Goal: Information Seeking & Learning: Learn about a topic

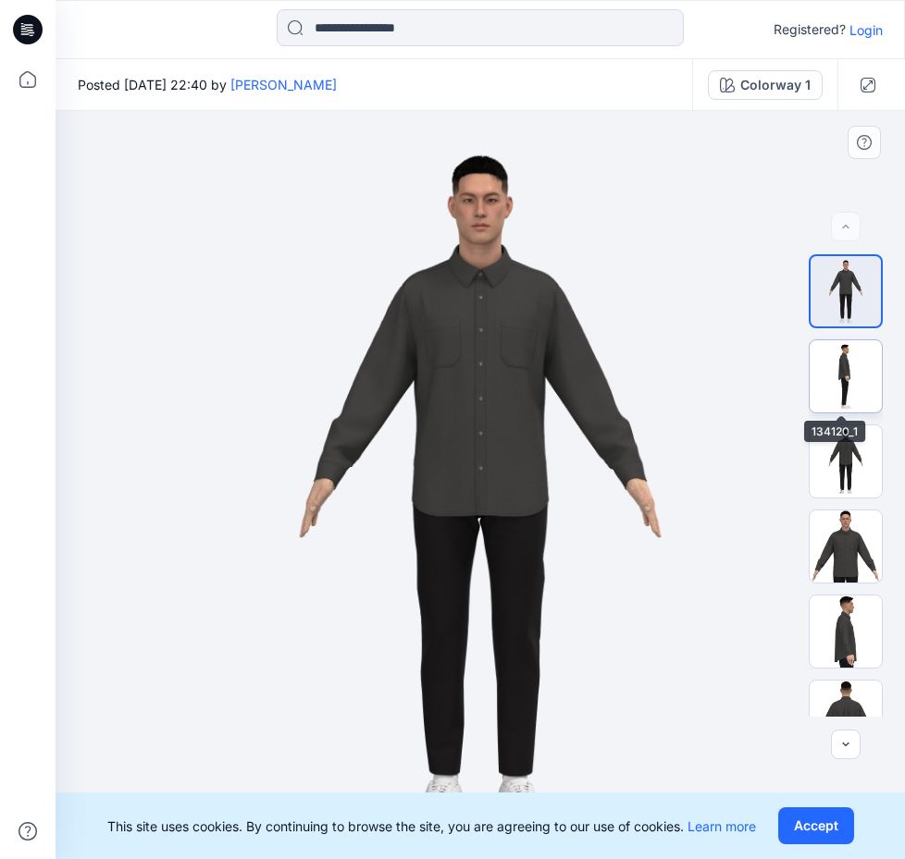
click at [828, 368] on img at bounding box center [845, 376] width 72 height 72
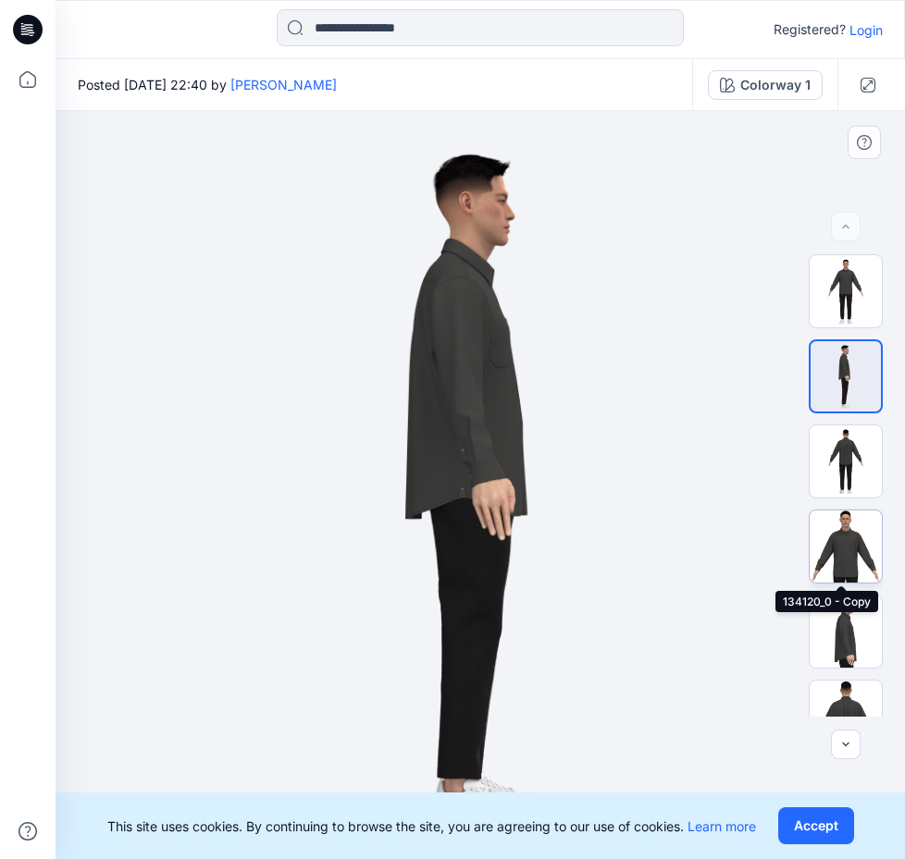
click at [843, 555] on img at bounding box center [845, 547] width 72 height 72
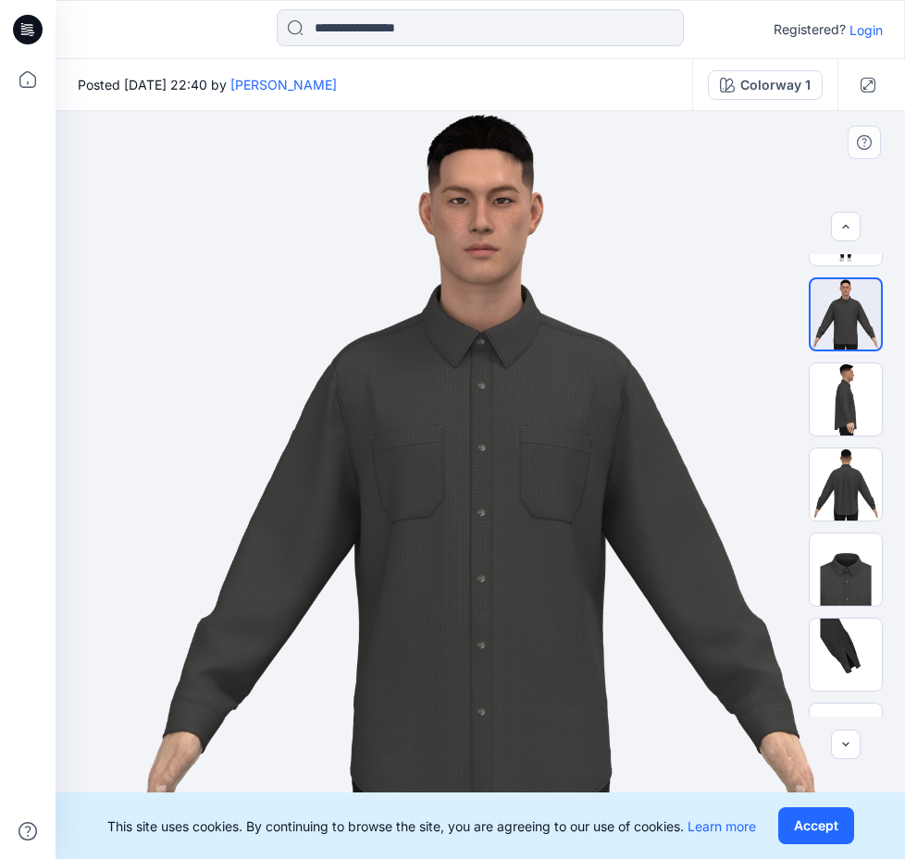
scroll to position [230, 0]
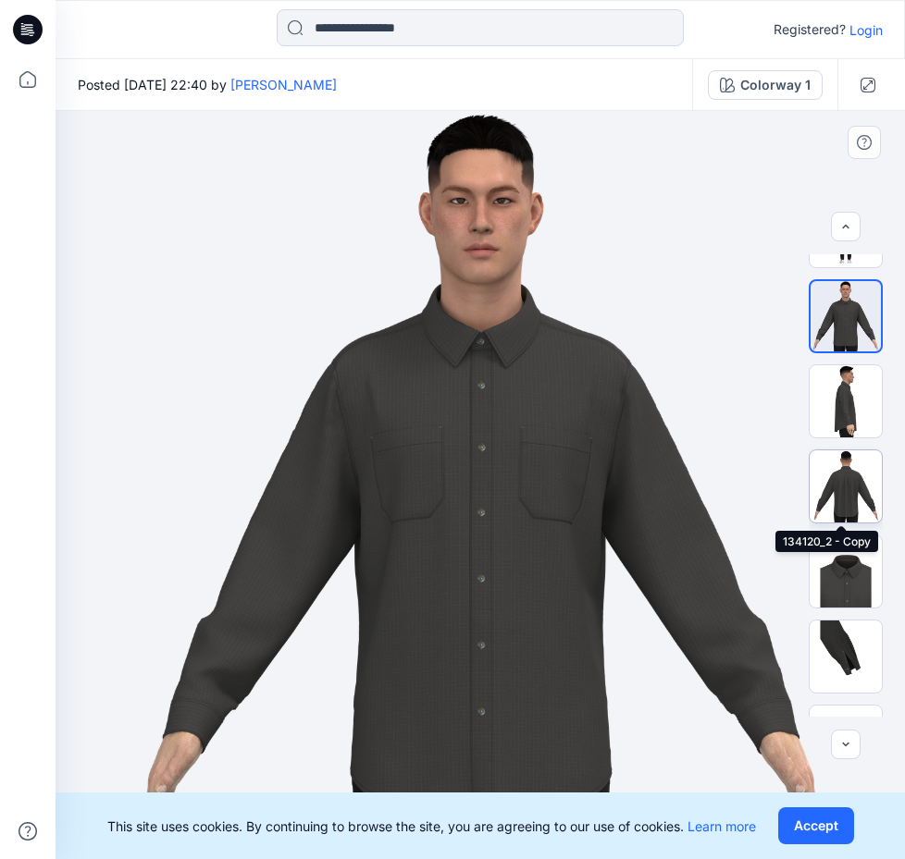
click at [836, 500] on img at bounding box center [845, 486] width 72 height 72
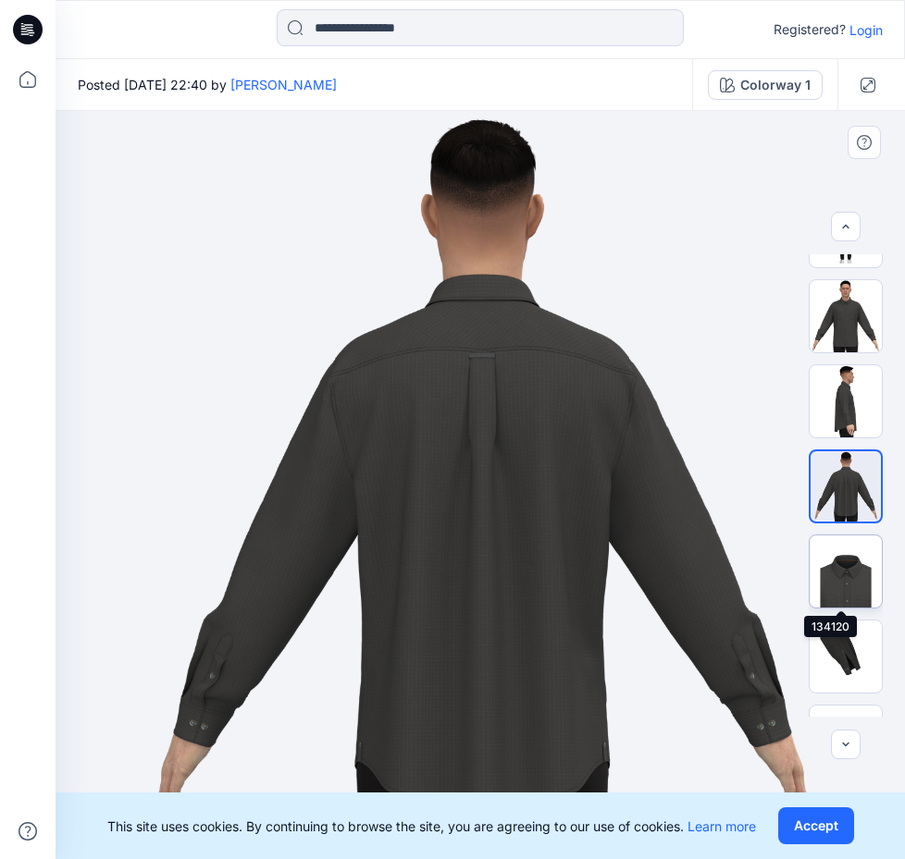
click at [845, 579] on img at bounding box center [845, 572] width 72 height 72
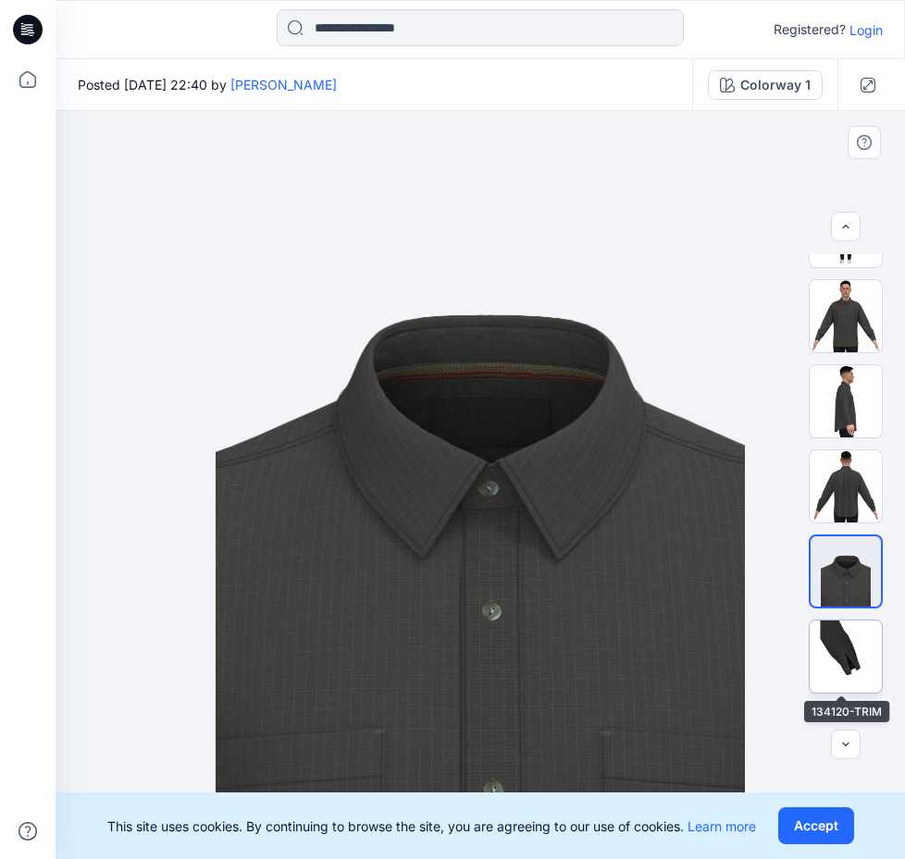
click at [839, 653] on img at bounding box center [845, 657] width 72 height 72
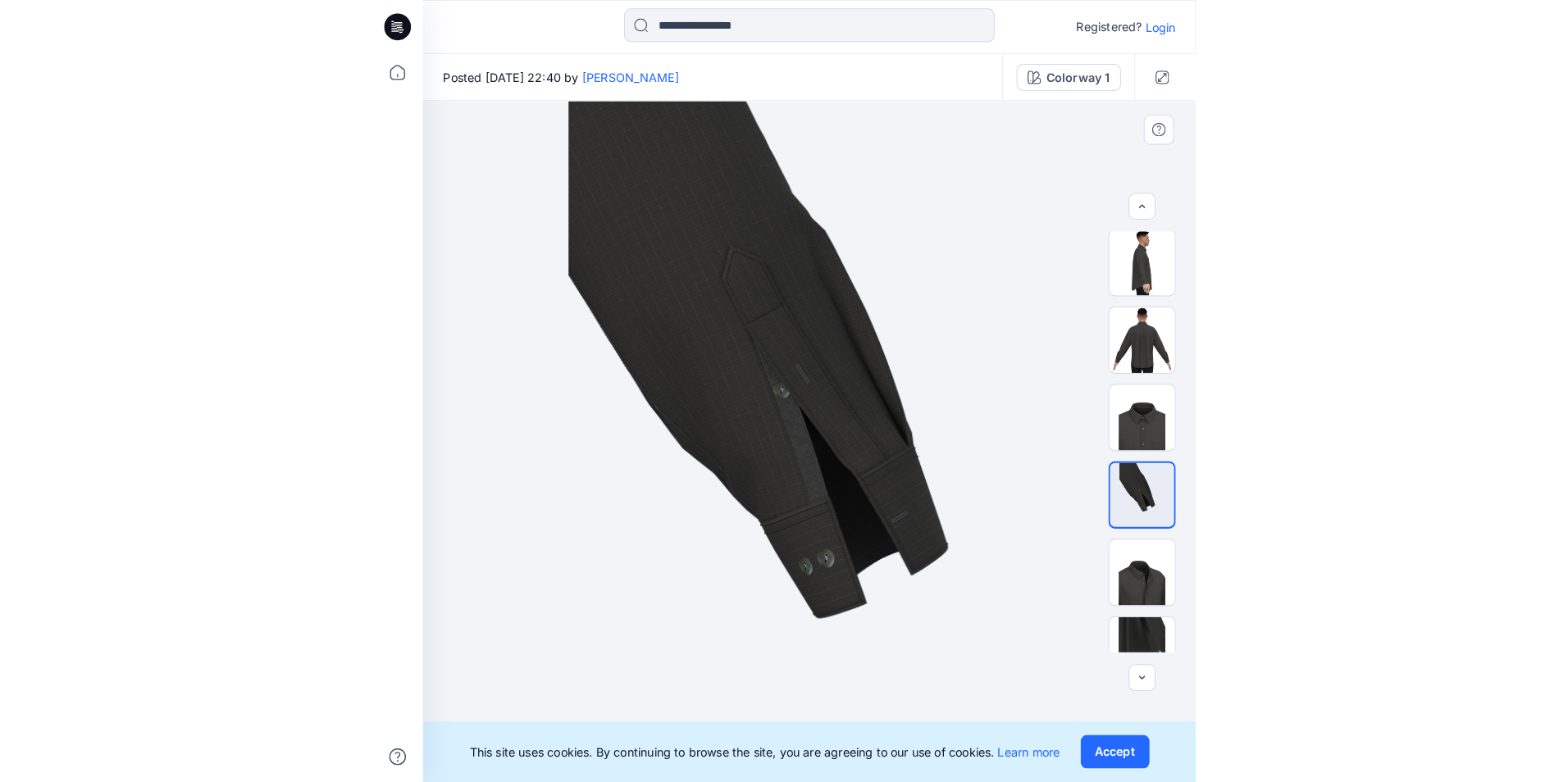
scroll to position [334, 0]
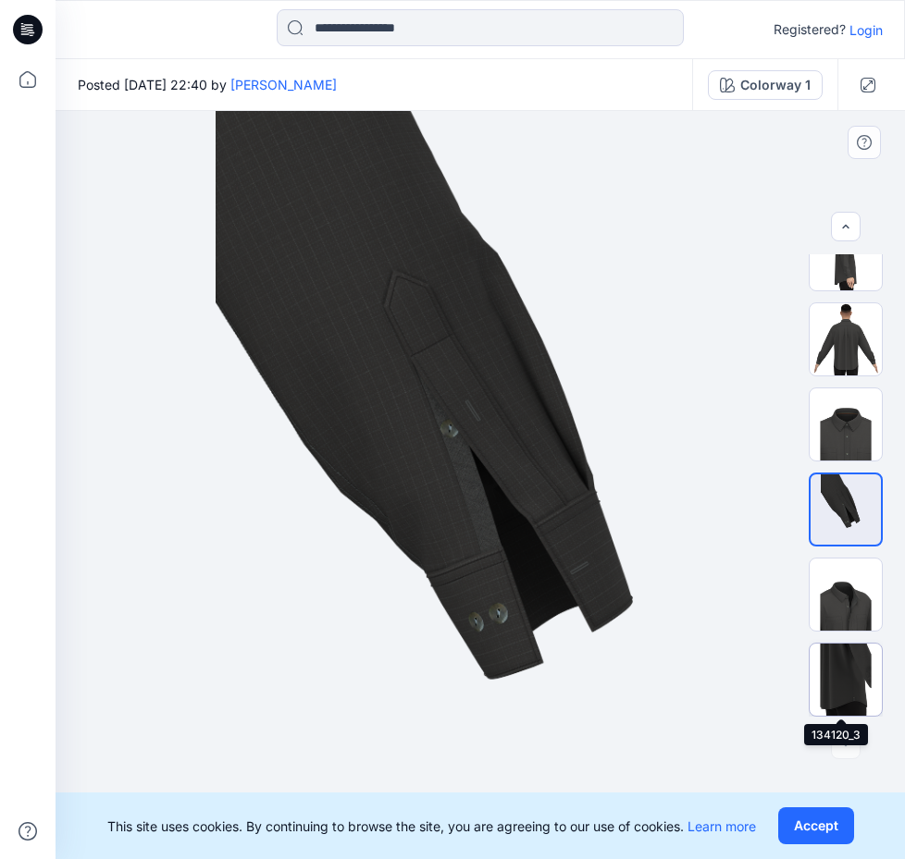
click at [850, 686] on img at bounding box center [845, 680] width 72 height 72
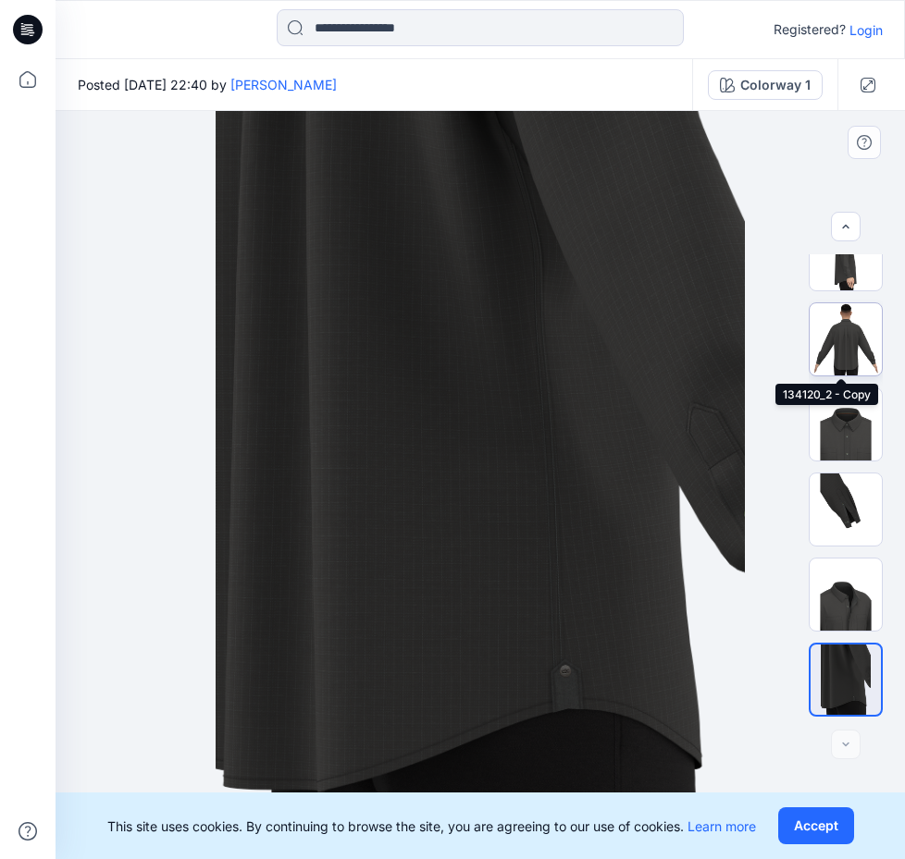
click at [838, 331] on img at bounding box center [845, 339] width 72 height 72
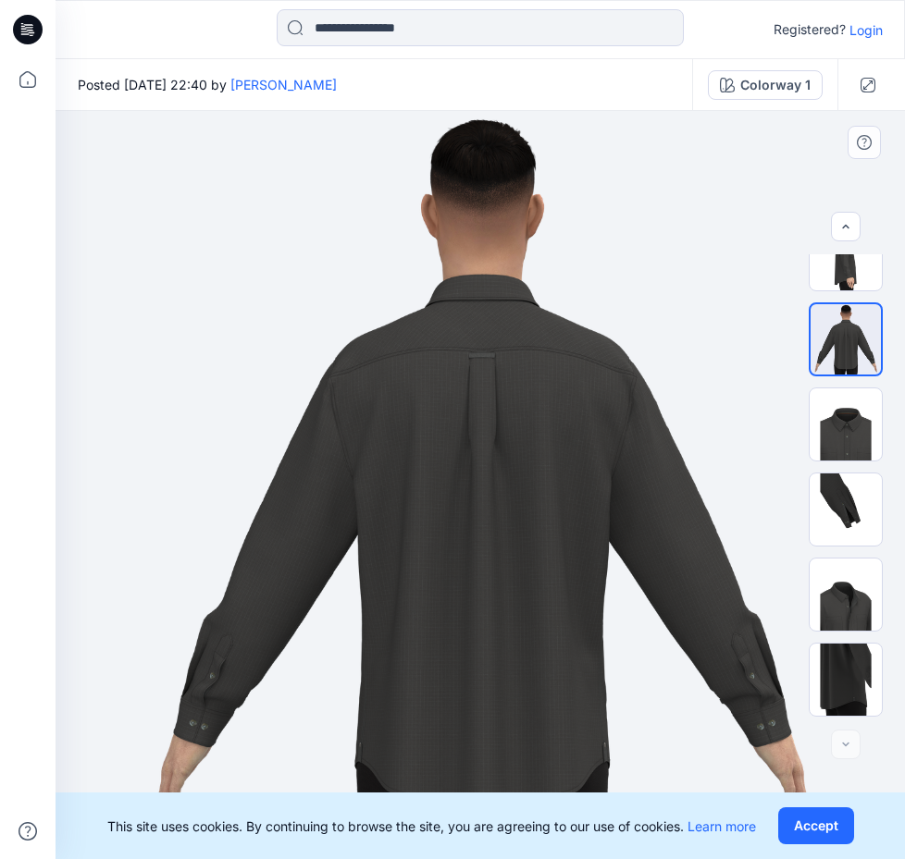
drag, startPoint x: 508, startPoint y: 383, endPoint x: 578, endPoint y: 417, distance: 78.2
click at [666, 491] on img at bounding box center [480, 485] width 727 height 748
click at [537, 373] on img at bounding box center [480, 485] width 727 height 748
click at [540, 375] on img at bounding box center [480, 485] width 727 height 748
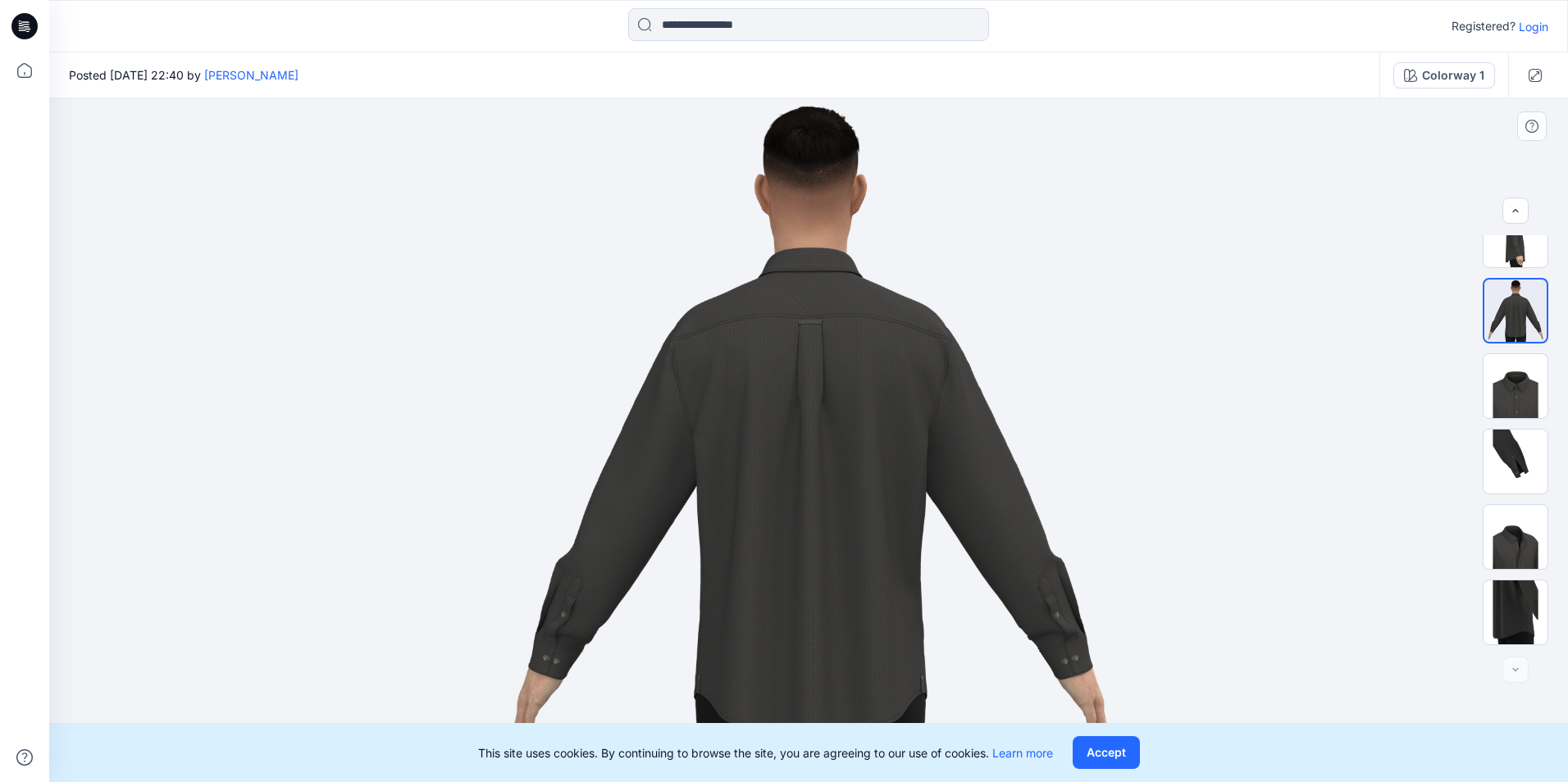
drag, startPoint x: 829, startPoint y: 332, endPoint x: 967, endPoint y: 411, distance: 159.0
click at [999, 429] on img at bounding box center [808, 440] width 665 height 684
drag, startPoint x: 747, startPoint y: 325, endPoint x: 826, endPoint y: 383, distance: 98.0
click at [987, 459] on img at bounding box center [808, 440] width 665 height 684
drag, startPoint x: 786, startPoint y: 333, endPoint x: 644, endPoint y: 356, distance: 143.9
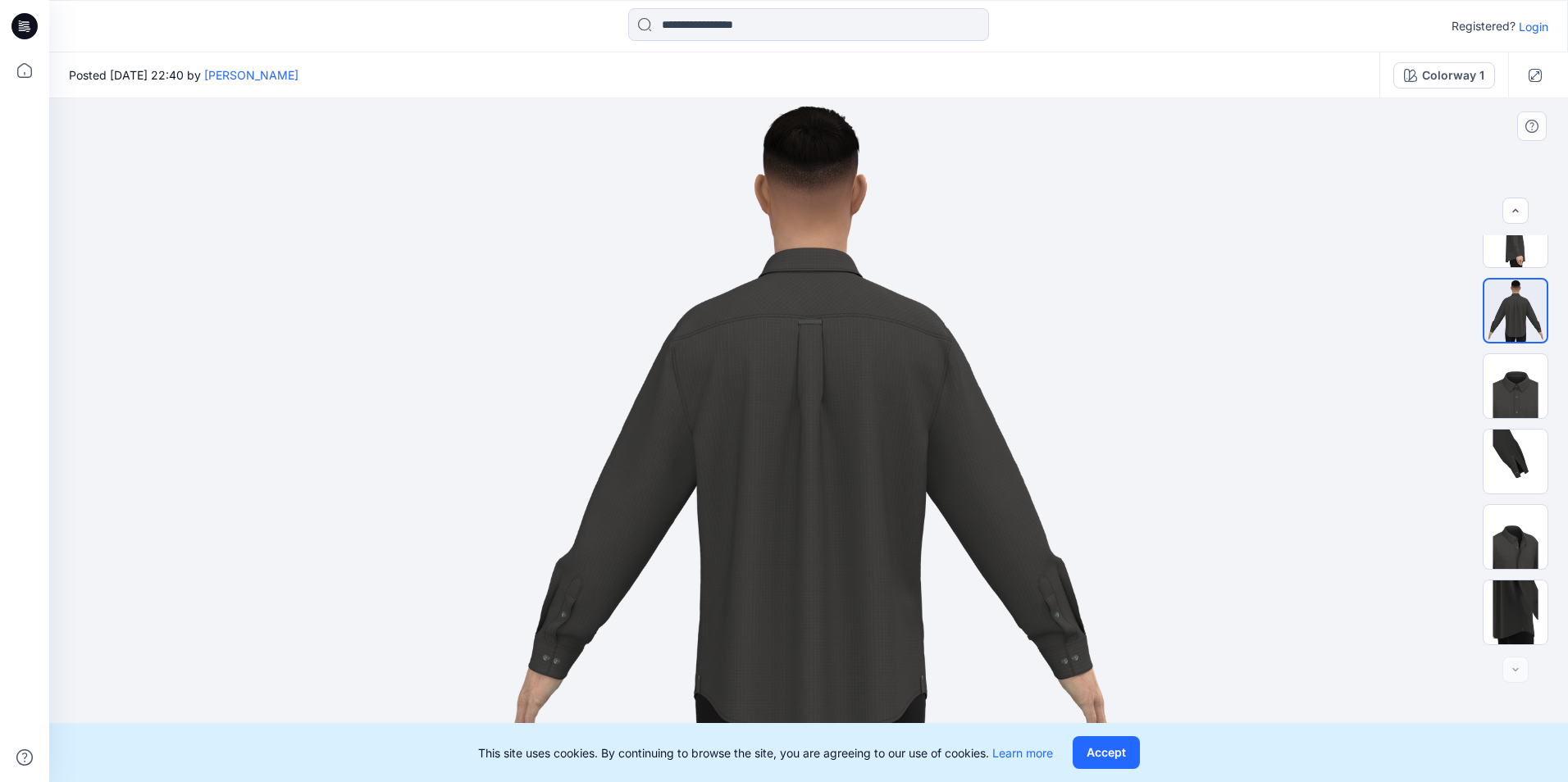
click at [620, 402] on img at bounding box center [808, 440] width 665 height 684
click at [1534, 74] on icon "button" at bounding box center [1534, 75] width 13 height 13
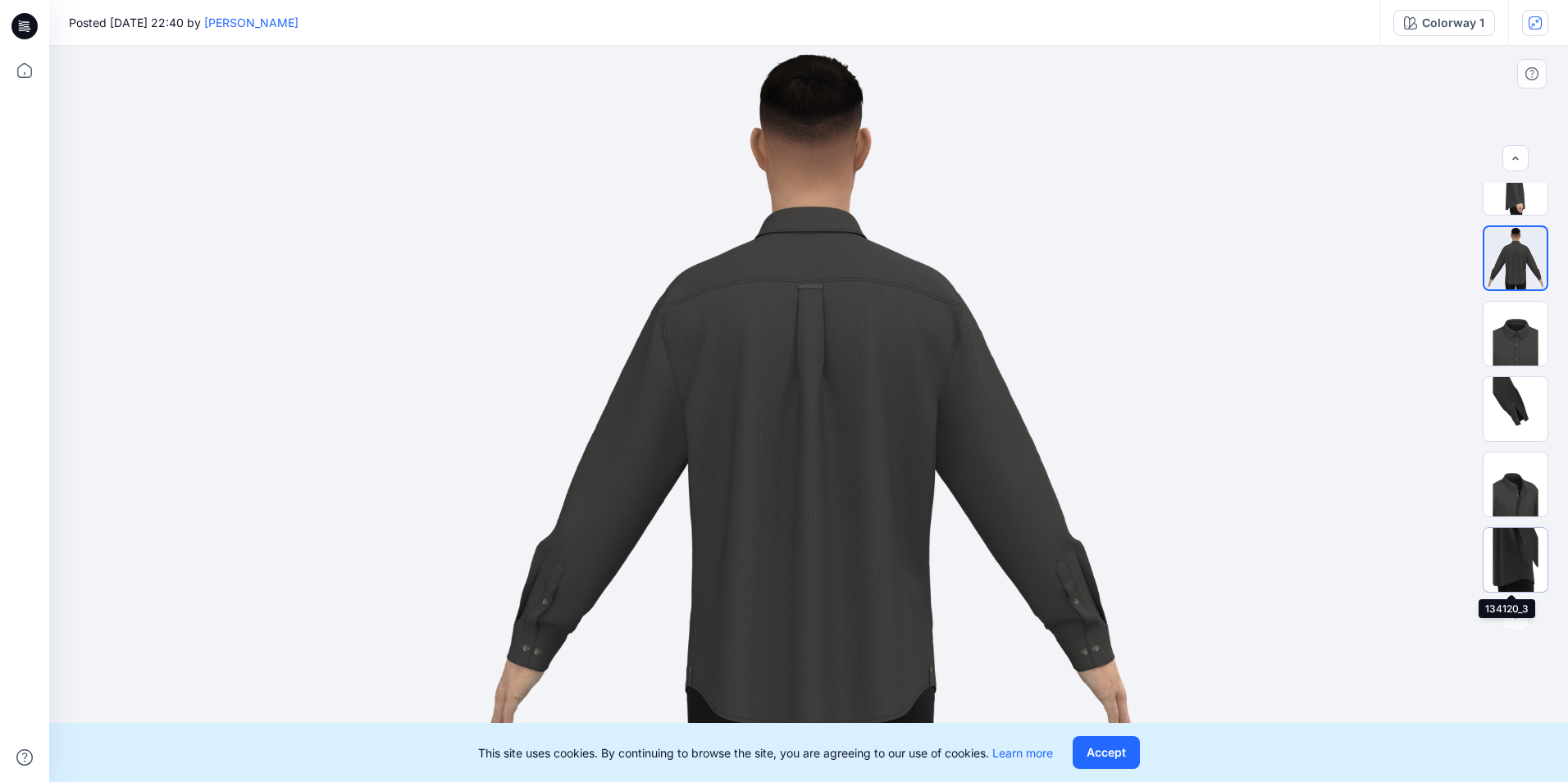
click at [1507, 561] on img at bounding box center [1515, 560] width 64 height 64
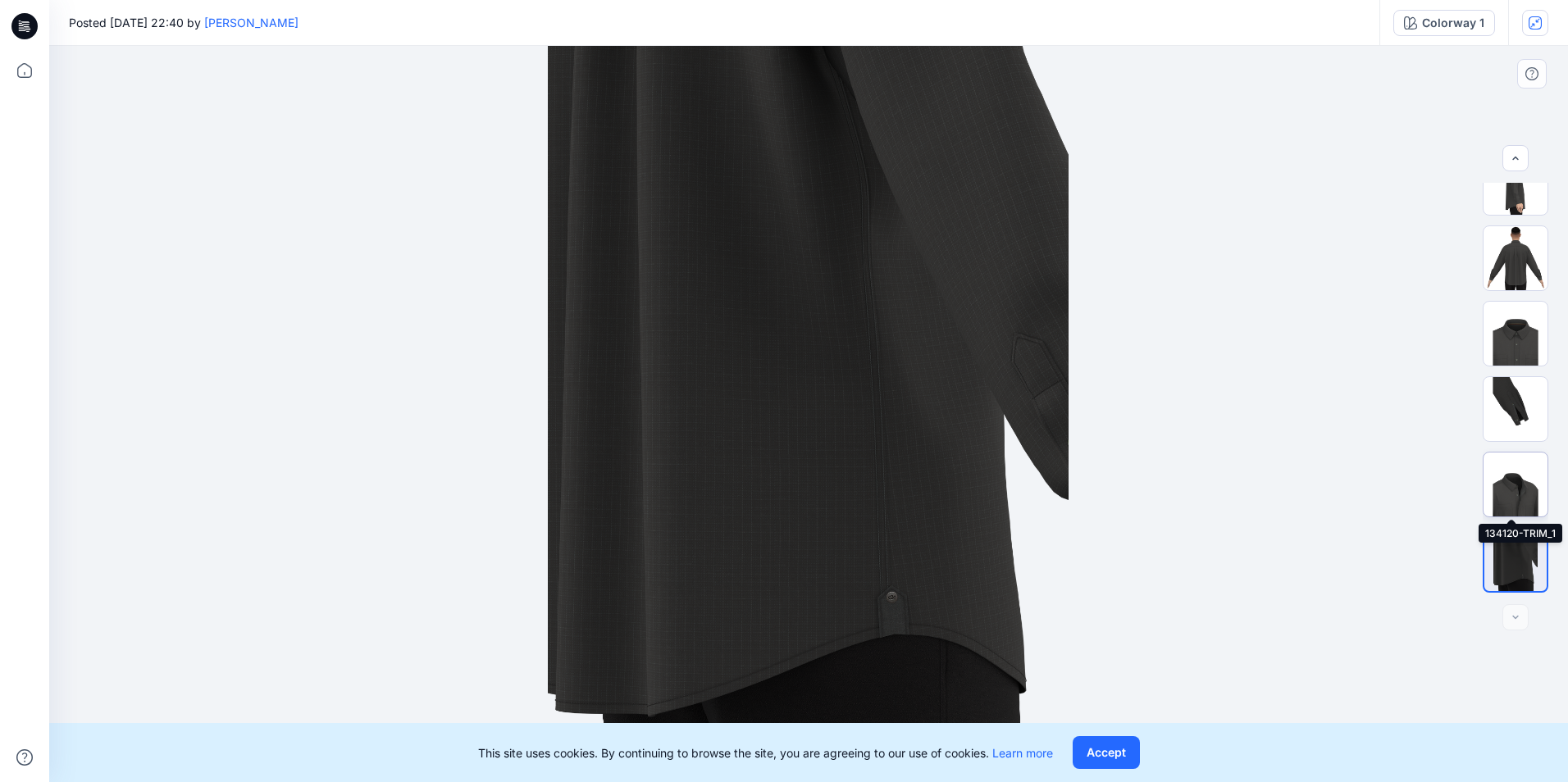
click at [1515, 491] on img at bounding box center [1515, 485] width 64 height 64
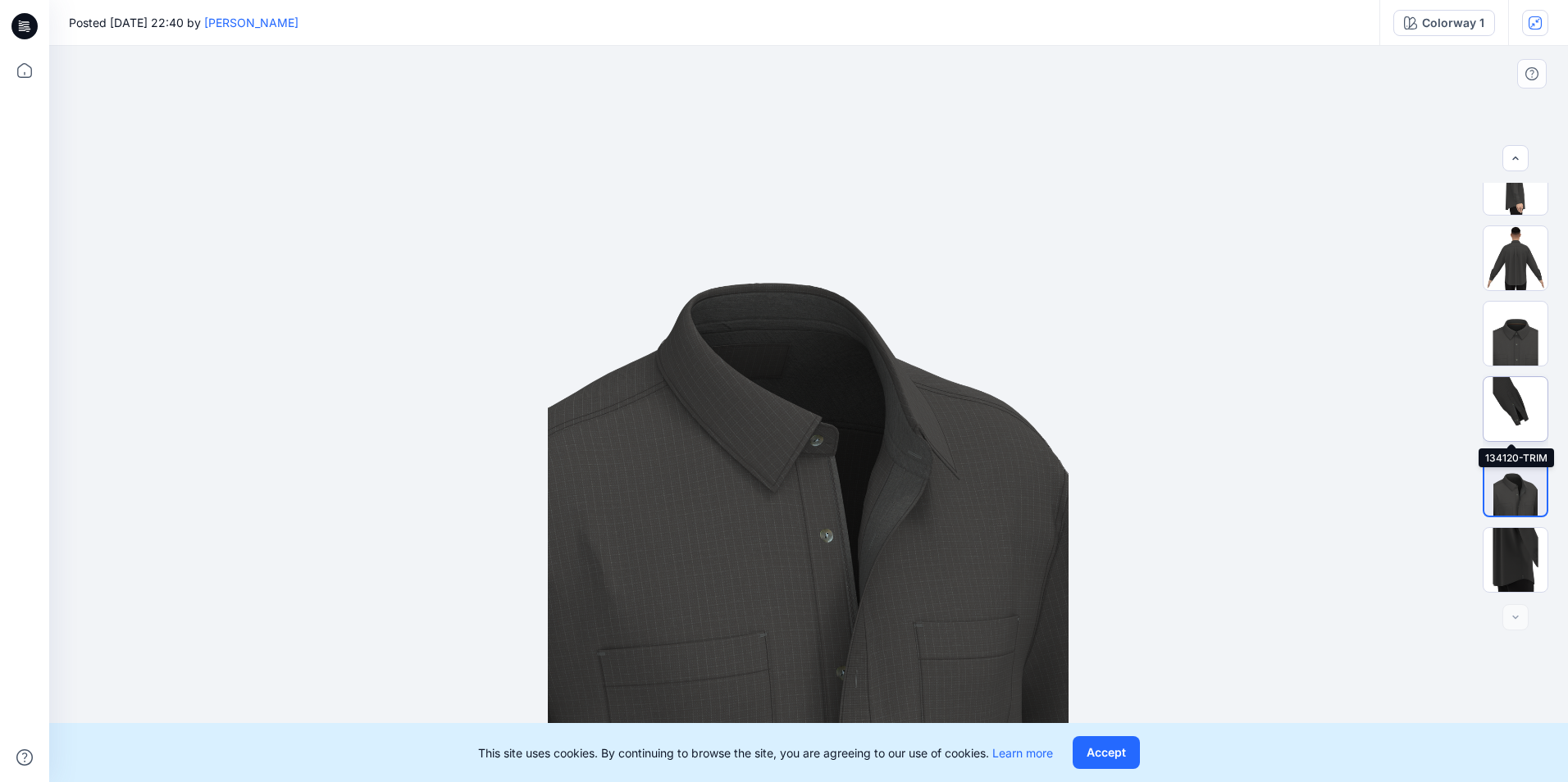
click at [1516, 404] on img at bounding box center [1515, 410] width 64 height 64
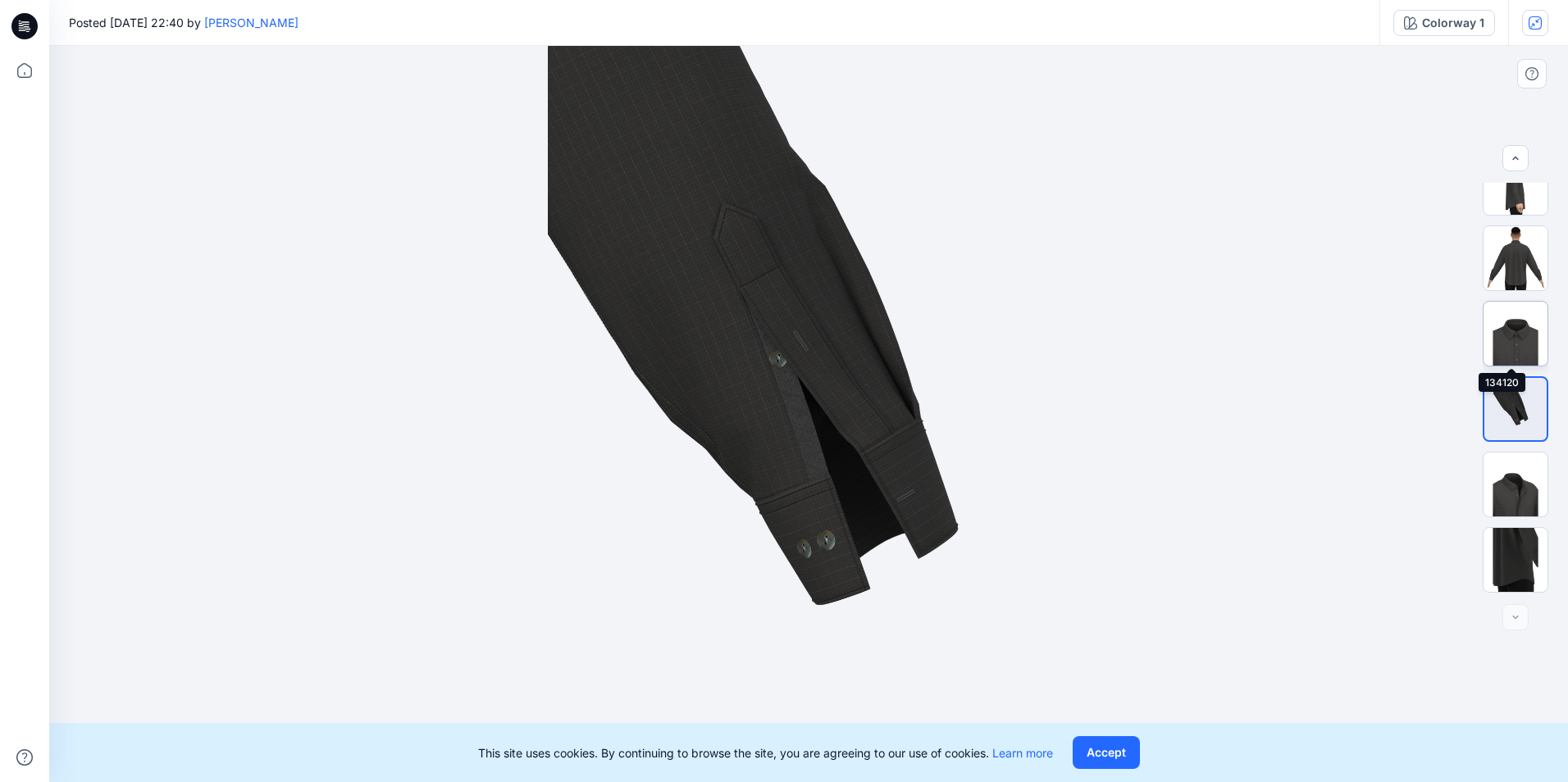
click at [1517, 343] on img at bounding box center [1515, 333] width 64 height 64
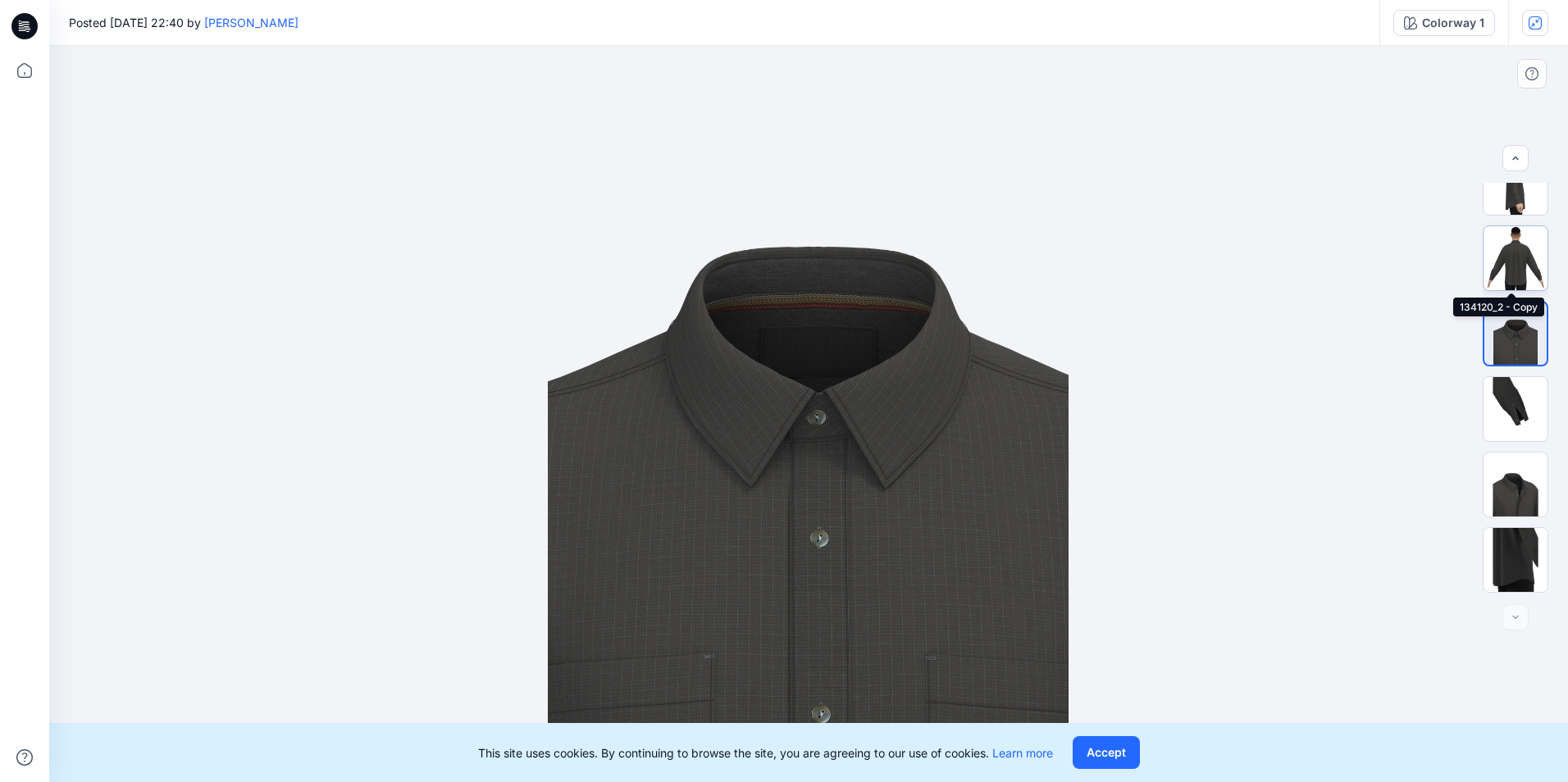
click at [1519, 256] on img at bounding box center [1515, 258] width 64 height 64
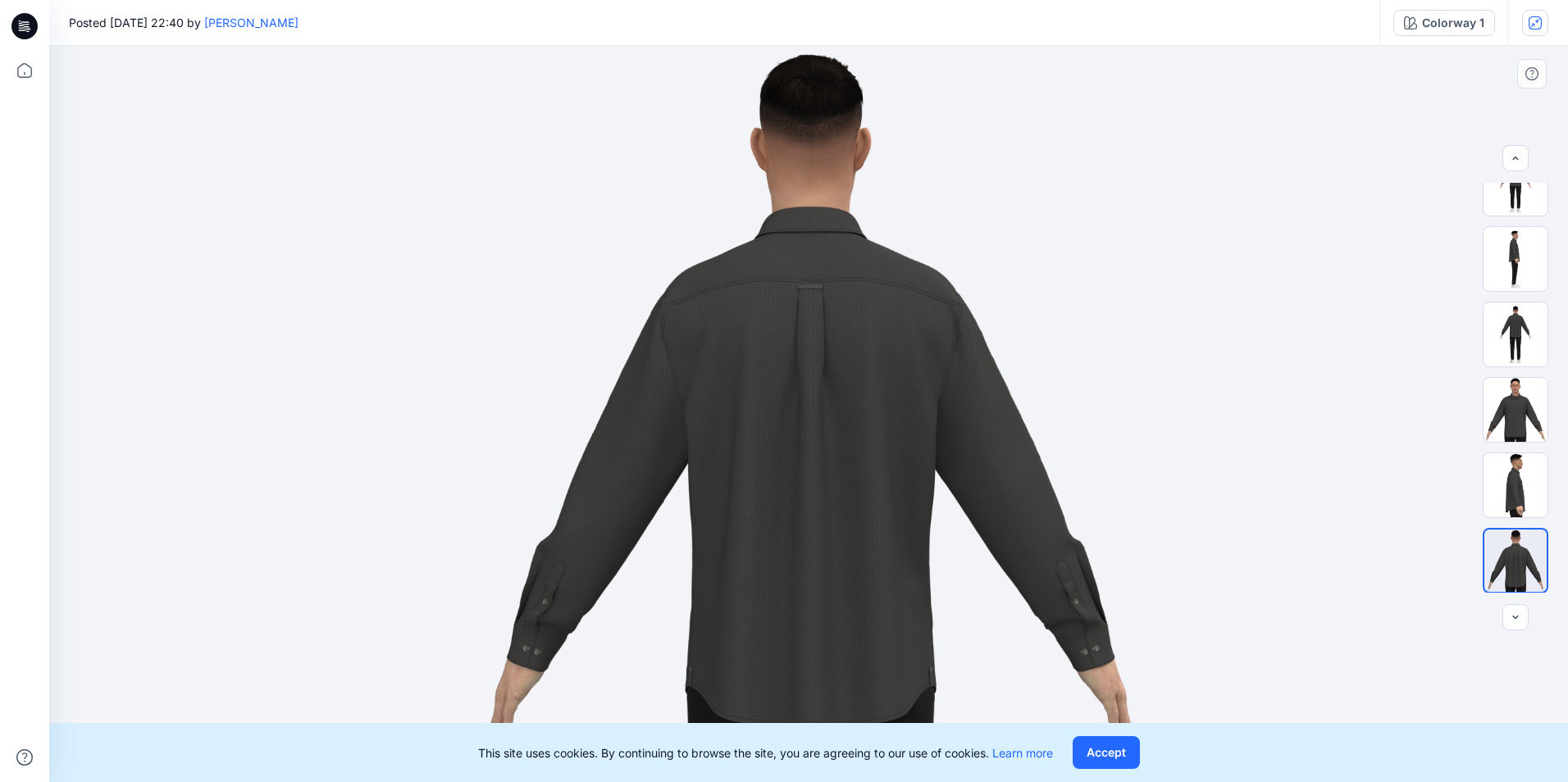
scroll to position [5, 0]
